Goal: Find specific page/section: Find specific page/section

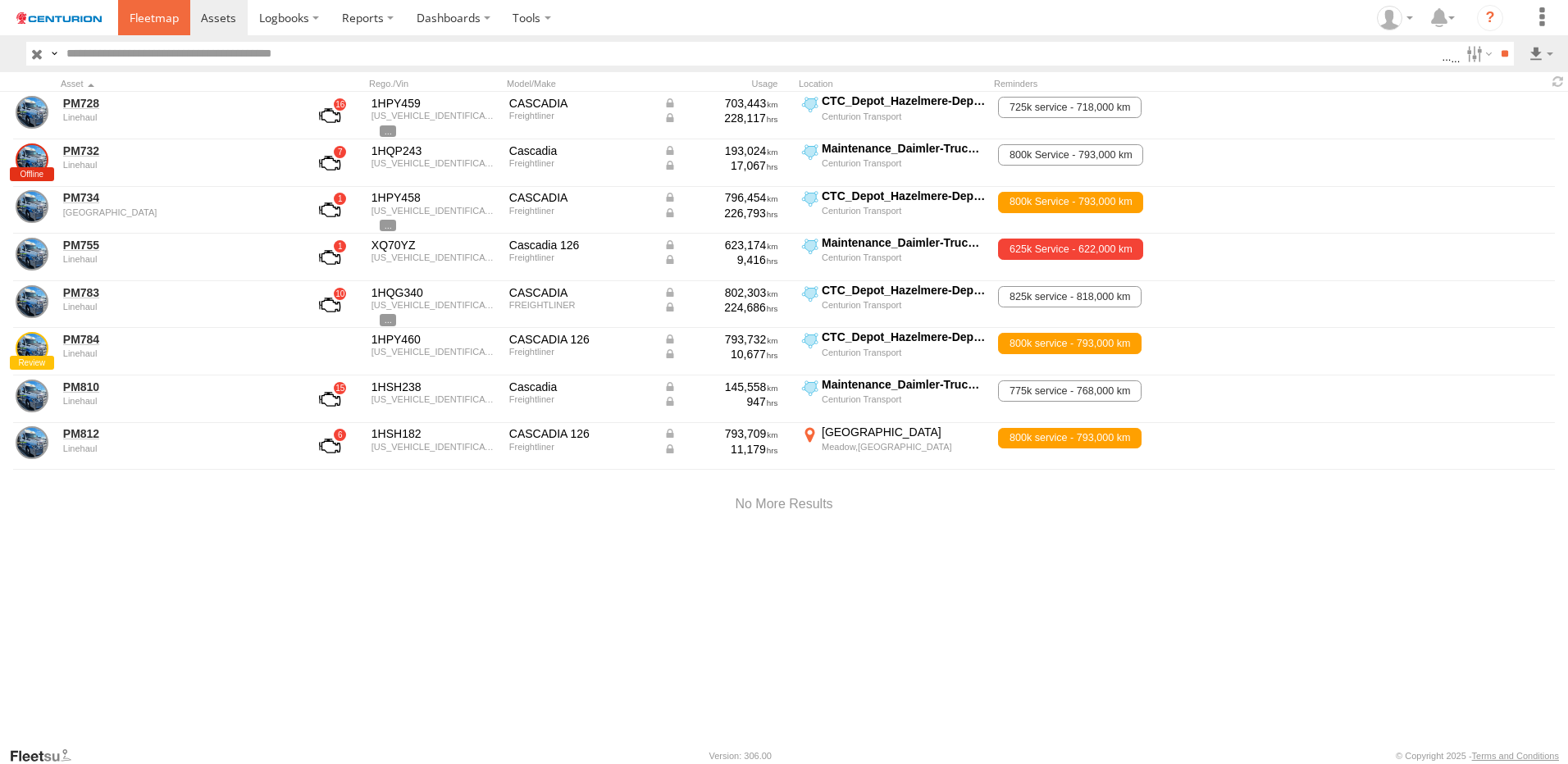
click at [155, 24] on span at bounding box center [153, 18] width 49 height 16
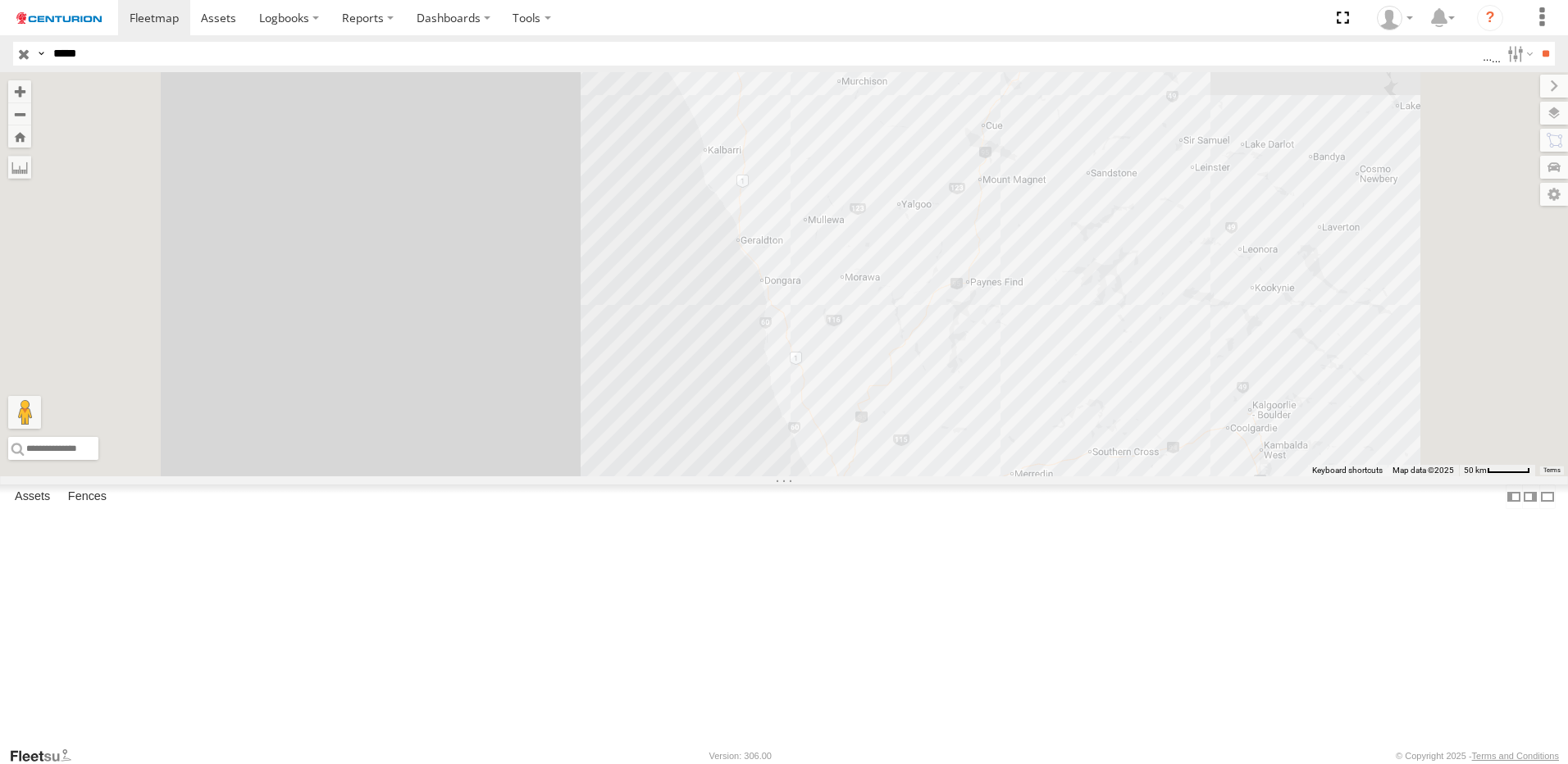
type input "*****"
click at [1535, 42] on input "**" at bounding box center [1545, 54] width 19 height 24
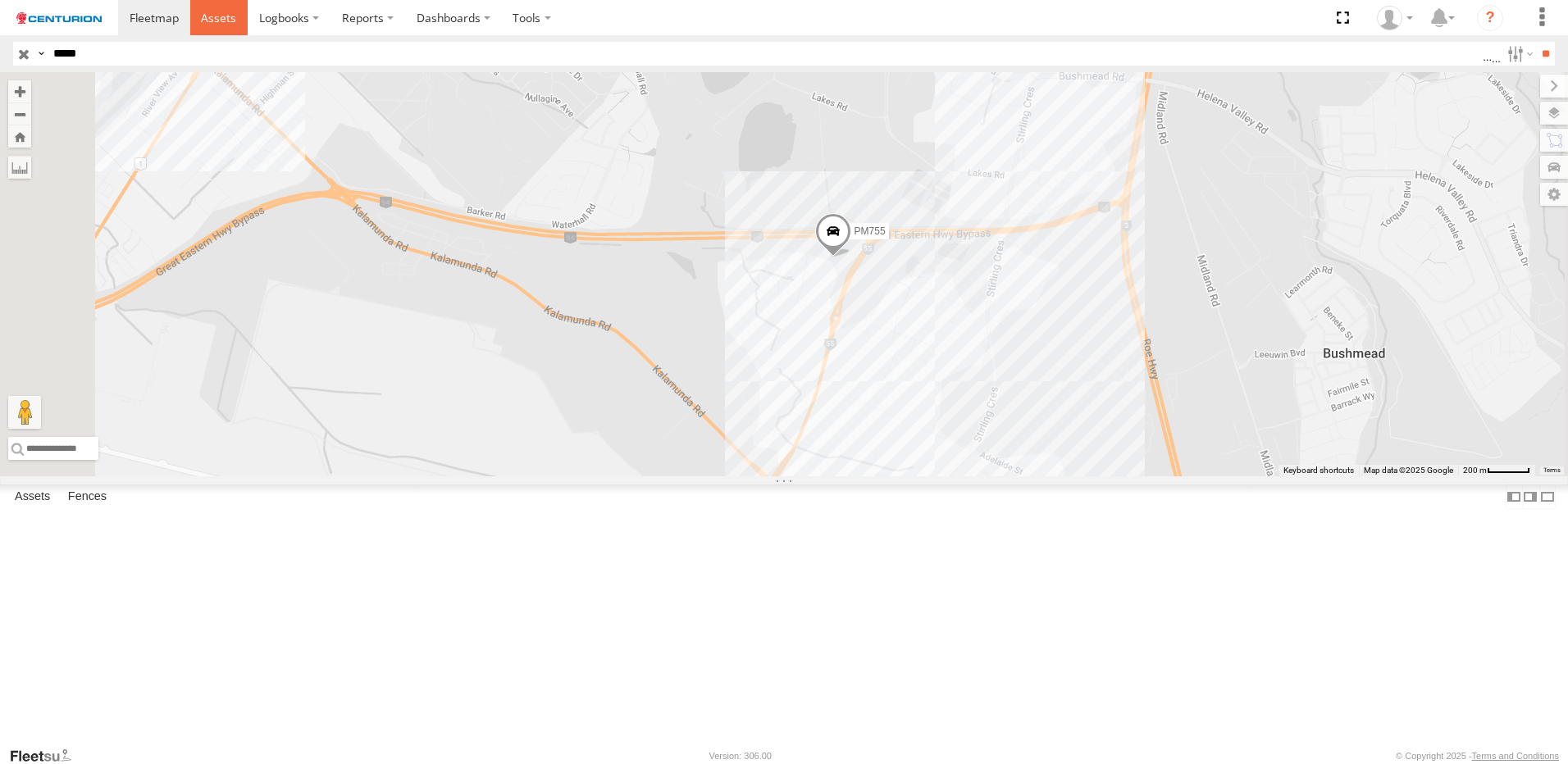
click at [219, 15] on span at bounding box center [219, 18] width 35 height 16
